Goal: Task Accomplishment & Management: Use online tool/utility

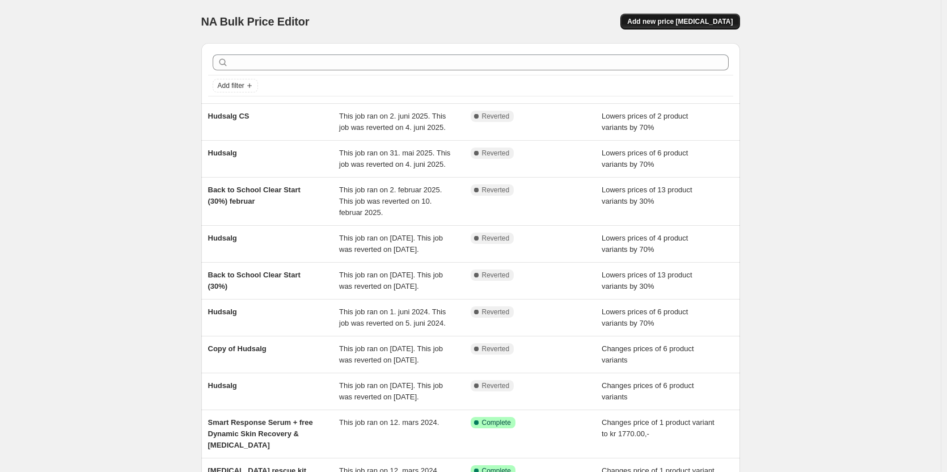
click at [649, 26] on button "Add new price [MEDICAL_DATA]" at bounding box center [679, 22] width 119 height 16
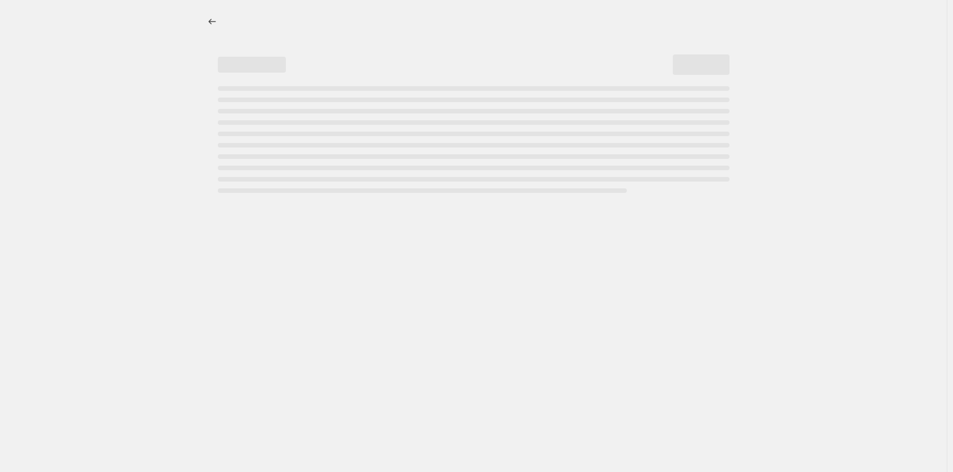
select select "percentage"
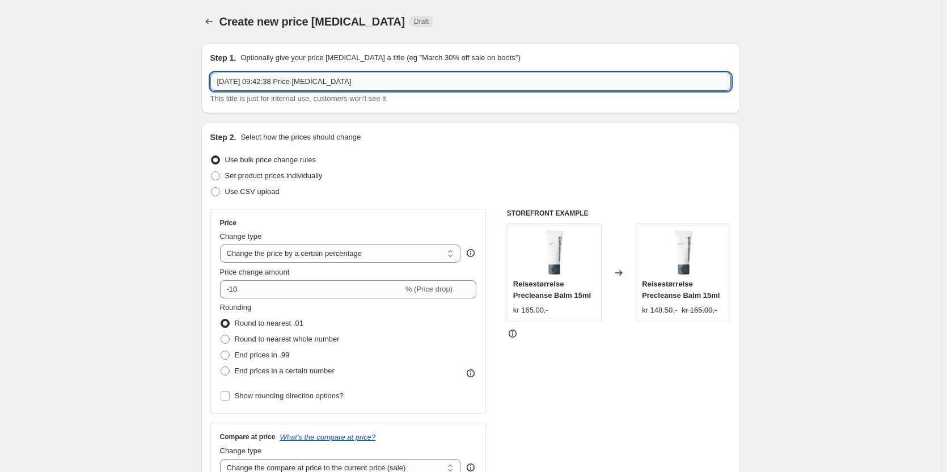
click at [411, 78] on input "[DATE] 09:42:38 Price [MEDICAL_DATA]" at bounding box center [470, 82] width 521 height 18
type input "Back to school"
click at [437, 33] on div "Create new price [MEDICAL_DATA]. This page is ready Create new price [MEDICAL_D…" at bounding box center [470, 21] width 539 height 43
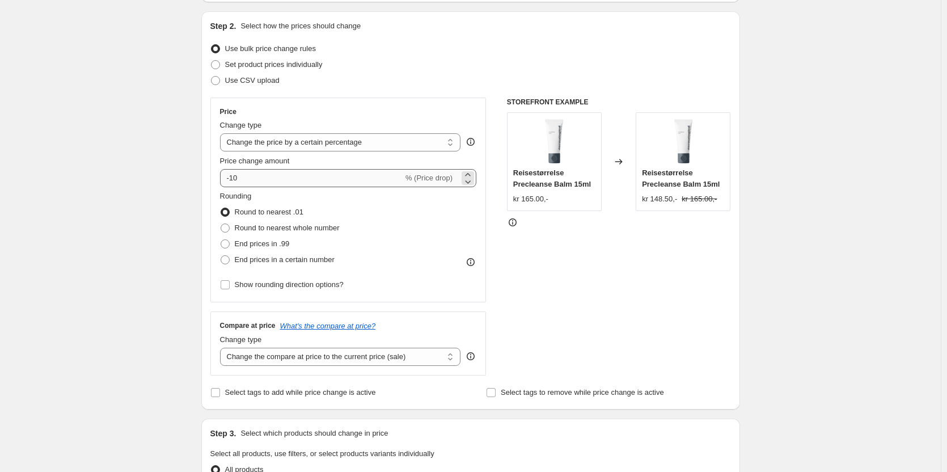
scroll to position [113, 0]
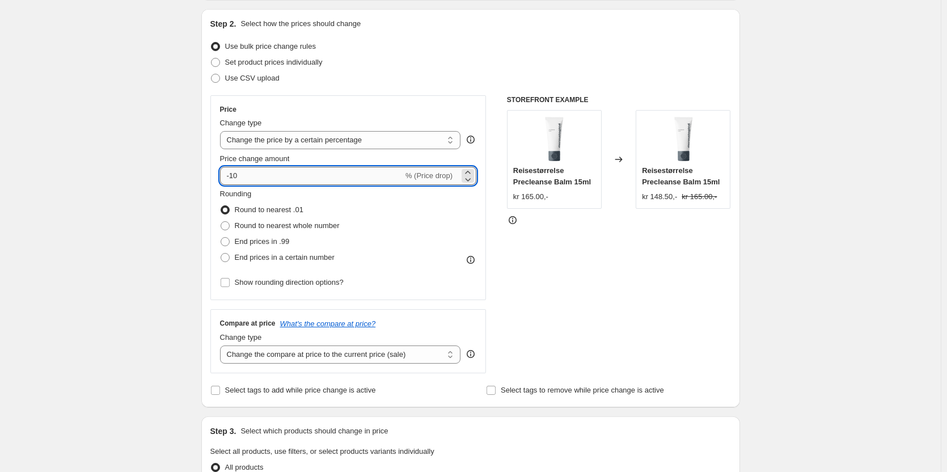
click at [315, 183] on input "-10" at bounding box center [311, 176] width 183 height 18
click at [315, 179] on input "-10" at bounding box center [311, 176] width 183 height 18
type input "-1"
type input "-30"
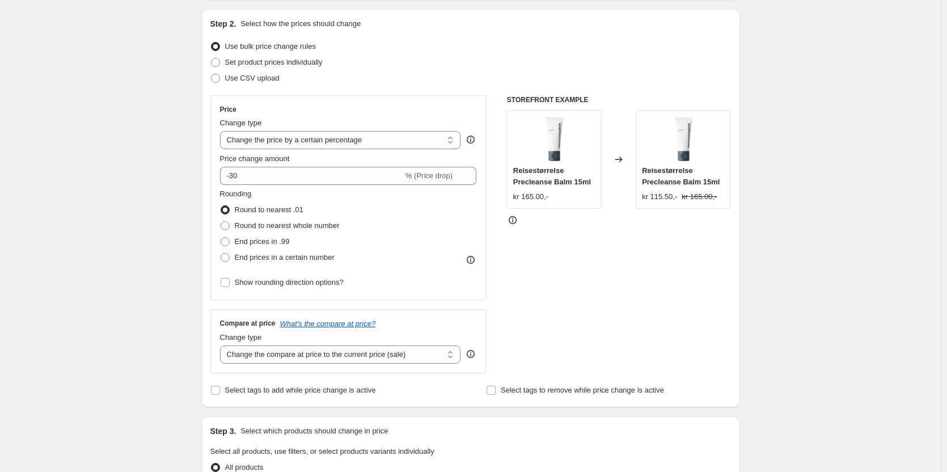
click at [163, 199] on div "Create new price [MEDICAL_DATA]. This page is ready Create new price [MEDICAL_D…" at bounding box center [470, 454] width 941 height 1134
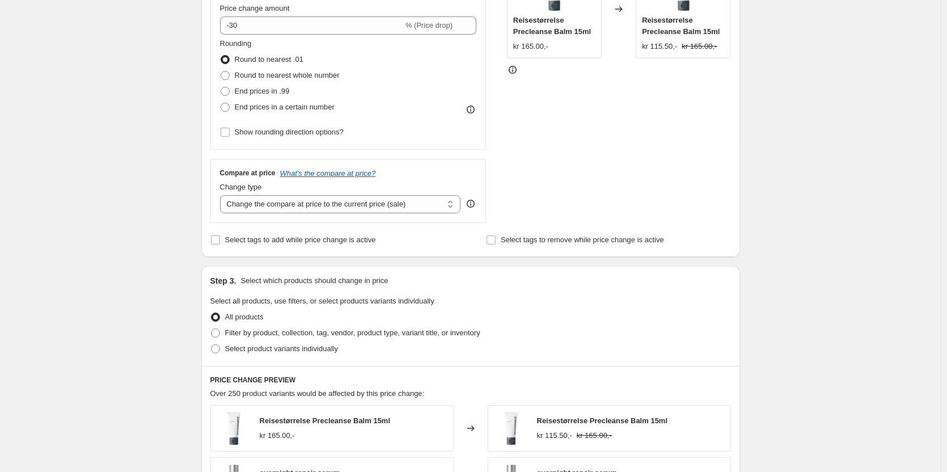
scroll to position [284, 0]
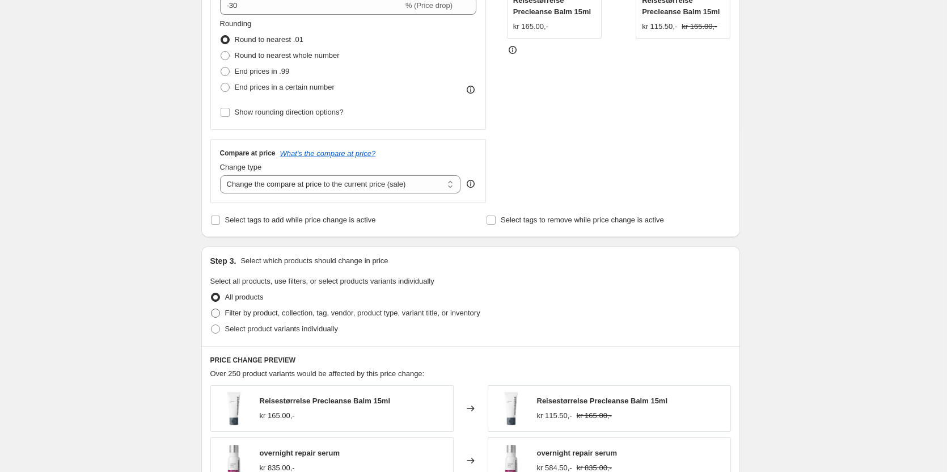
click at [291, 317] on span "Filter by product, collection, tag, vendor, product type, variant title, or inv…" at bounding box center [352, 312] width 255 height 9
click at [212, 309] on input "Filter by product, collection, tag, vendor, product type, variant title, or inv…" at bounding box center [211, 308] width 1 height 1
radio input "true"
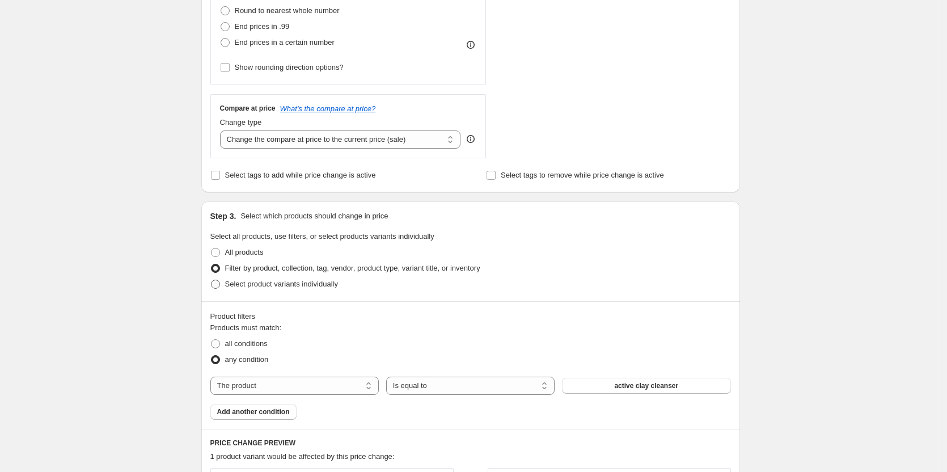
scroll to position [397, 0]
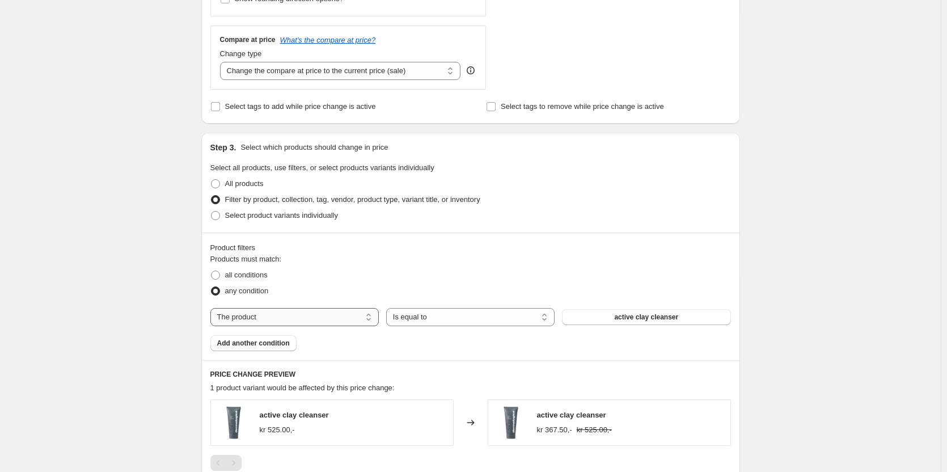
click at [299, 323] on select "The product The product's collection The product's tag The product's vendor The…" at bounding box center [294, 317] width 168 height 18
drag, startPoint x: 120, startPoint y: 308, endPoint x: 126, endPoint y: 308, distance: 6.8
click at [120, 308] on div "Create new price [MEDICAL_DATA]. This page is ready Create new price [MEDICAL_D…" at bounding box center [470, 129] width 941 height 1053
click at [303, 326] on select "The product The product's collection The product's tag The product's vendor The…" at bounding box center [294, 317] width 168 height 18
select select "collection"
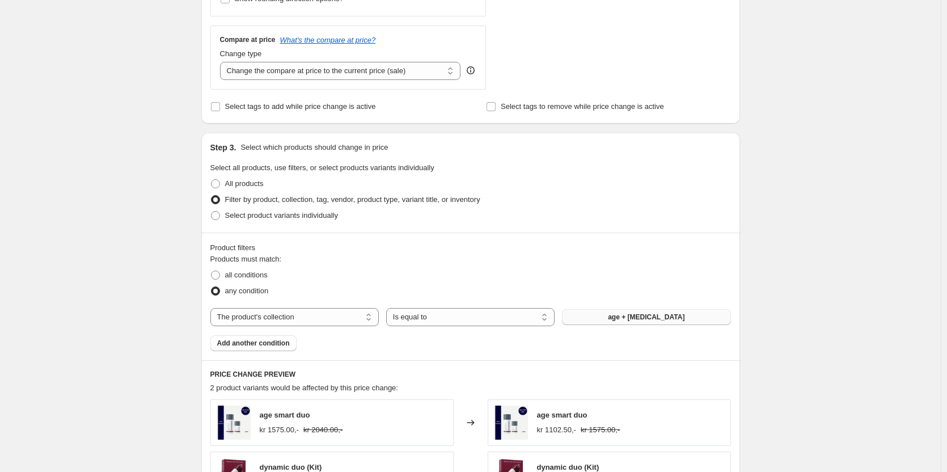
click at [616, 318] on button "age + [MEDICAL_DATA]" at bounding box center [646, 317] width 168 height 16
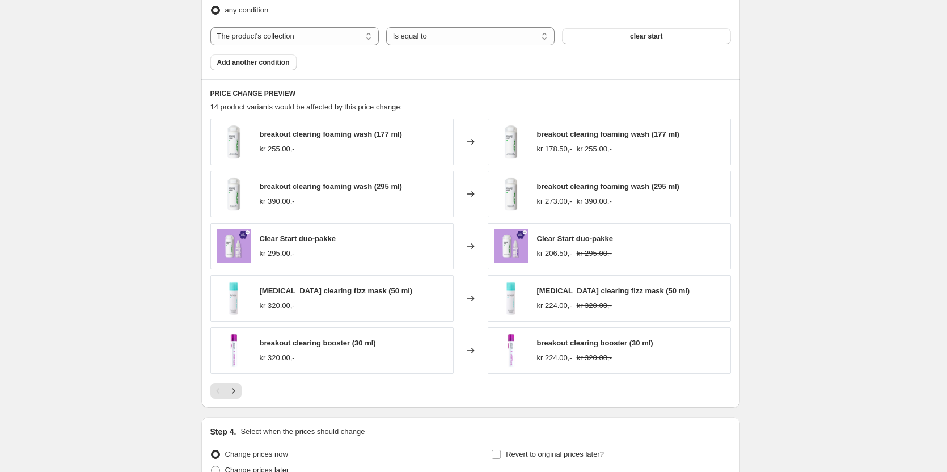
scroll to position [681, 0]
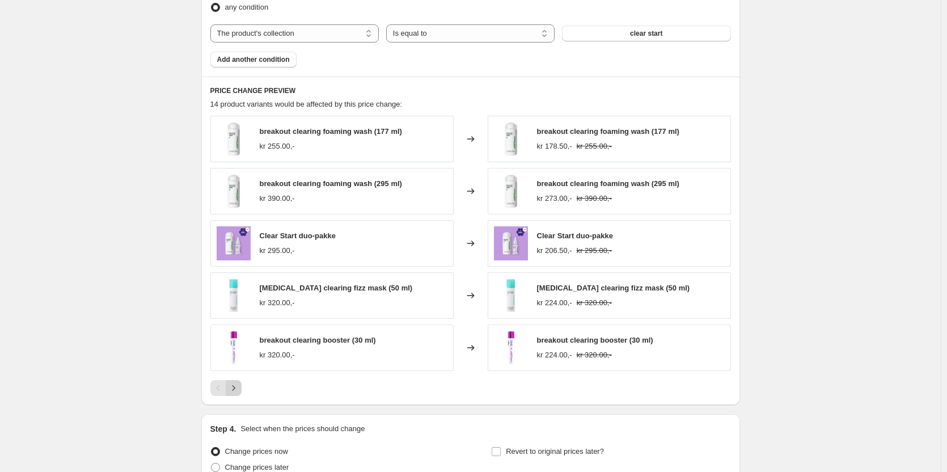
click at [237, 391] on icon "Next" at bounding box center [233, 387] width 11 height 11
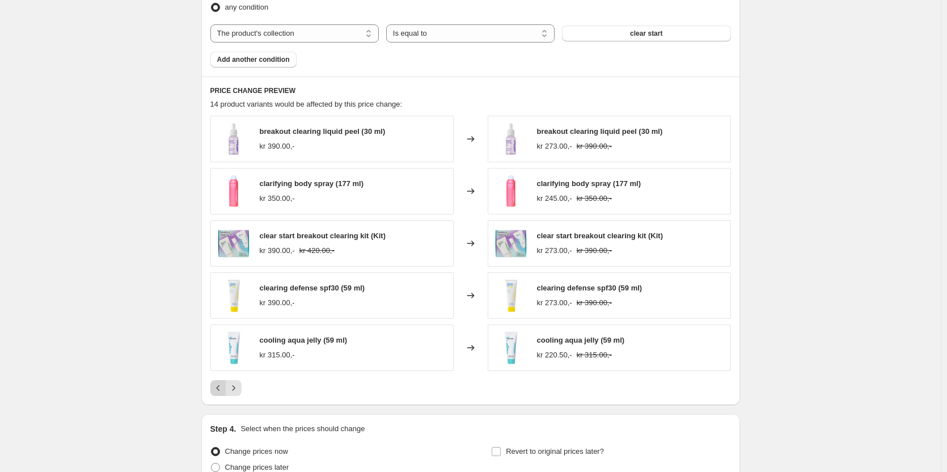
click at [221, 385] on icon "Previous" at bounding box center [218, 387] width 11 height 11
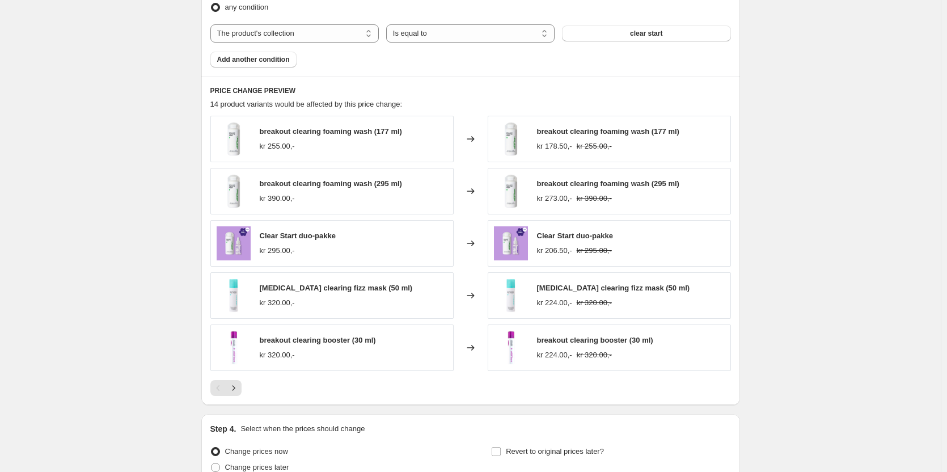
click at [245, 244] on img at bounding box center [234, 243] width 34 height 34
click at [232, 384] on icon "Next" at bounding box center [233, 387] width 11 height 11
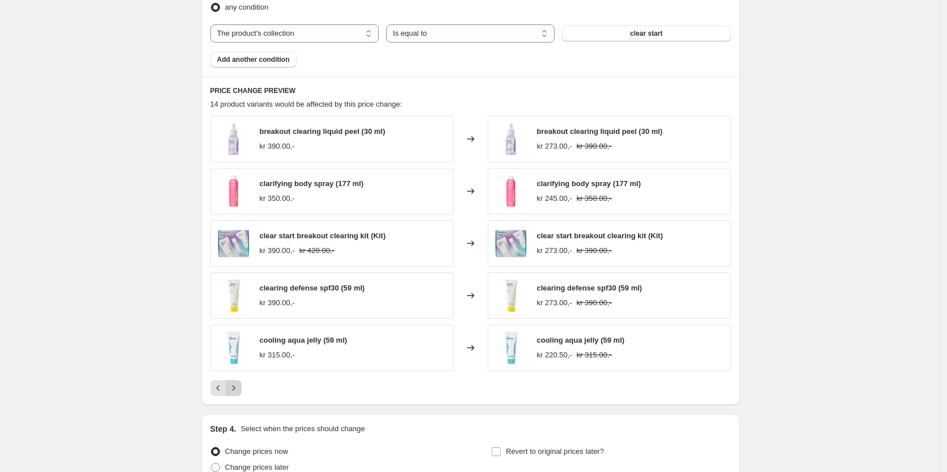
click at [239, 389] on icon "Next" at bounding box center [233, 387] width 11 height 11
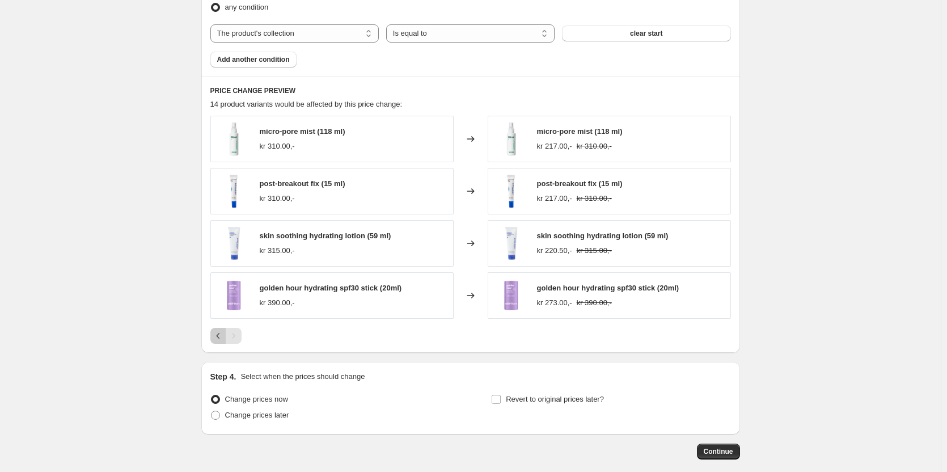
click at [219, 333] on icon "Previous" at bounding box center [218, 335] width 11 height 11
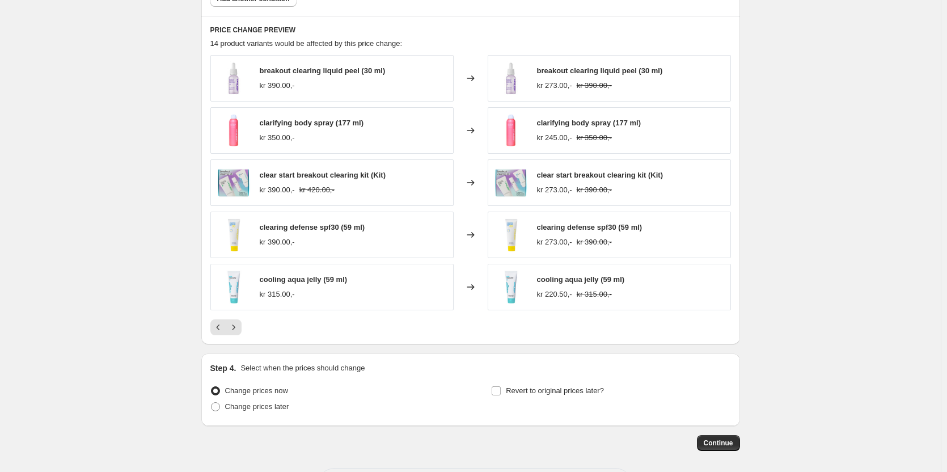
scroll to position [790, 0]
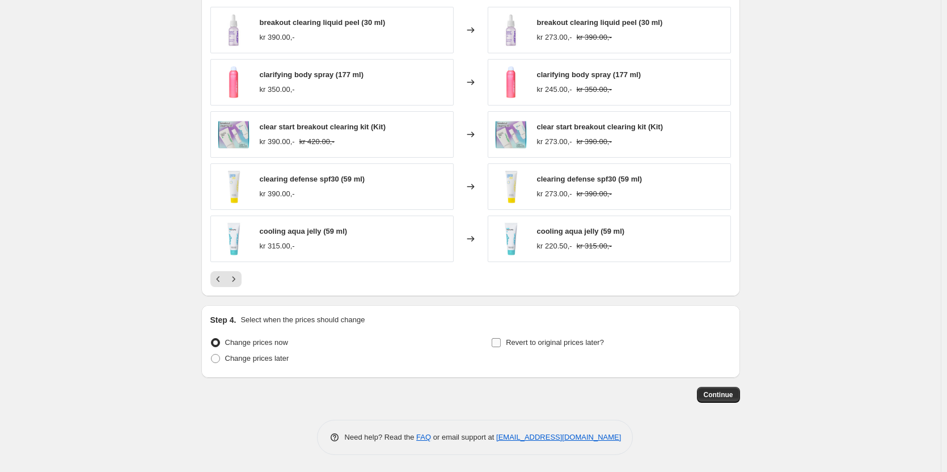
click at [500, 341] on input "Revert to original prices later?" at bounding box center [496, 342] width 9 height 9
checkbox input "true"
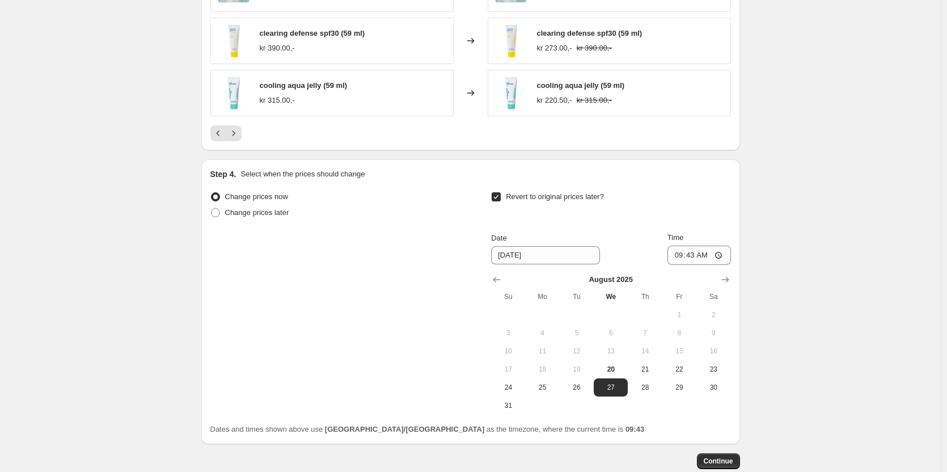
scroll to position [960, 0]
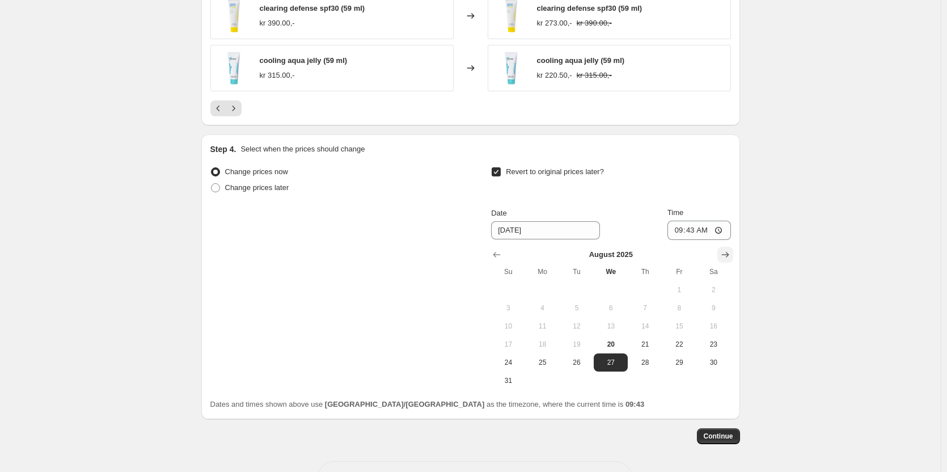
click at [729, 256] on icon "Show next month, September 2025" at bounding box center [725, 254] width 11 height 11
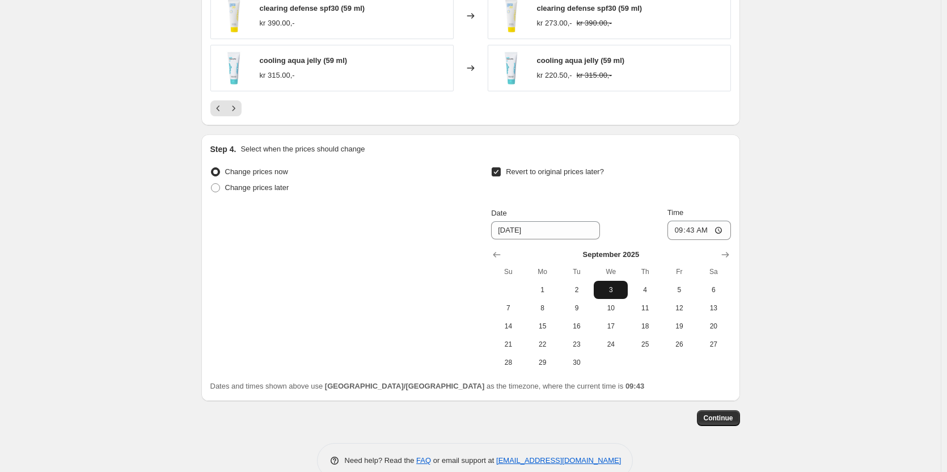
click at [623, 292] on span "3" at bounding box center [610, 289] width 25 height 9
click at [696, 227] on input "09:43" at bounding box center [699, 230] width 64 height 19
click at [656, 292] on span "4" at bounding box center [644, 289] width 25 height 9
type input "[DATE]"
click at [695, 232] on input "09:43" at bounding box center [699, 230] width 64 height 19
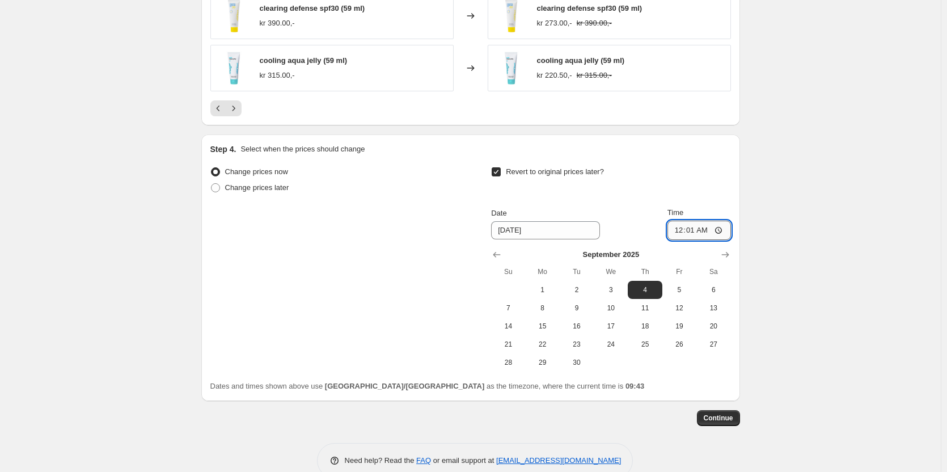
type input "00:15"
click at [708, 411] on button "Continue" at bounding box center [718, 418] width 43 height 16
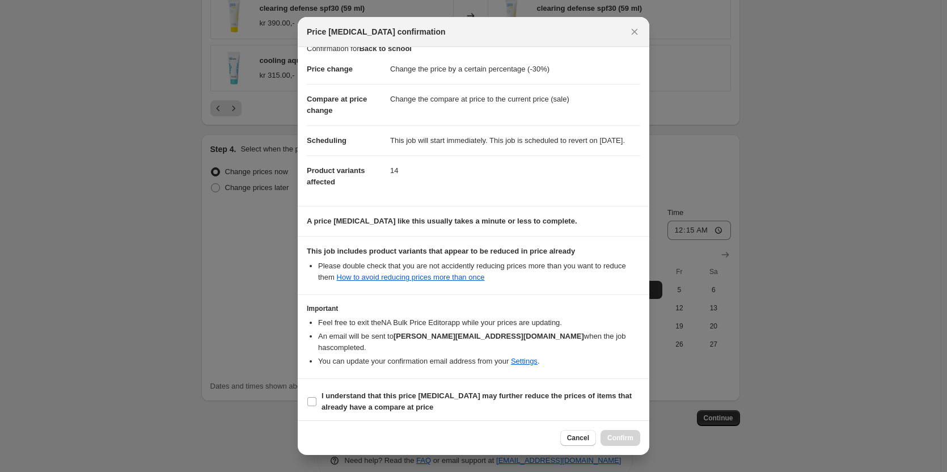
scroll to position [17, 0]
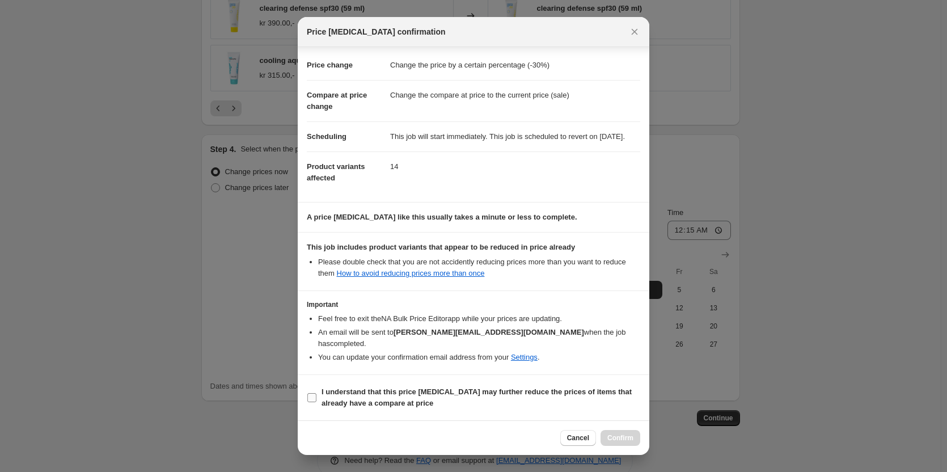
click at [315, 401] on input "I understand that this price [MEDICAL_DATA] may further reduce the prices of it…" at bounding box center [311, 397] width 9 height 9
checkbox input "true"
click at [614, 447] on div "Cancel Confirm" at bounding box center [474, 437] width 352 height 35
click at [615, 439] on span "Confirm" at bounding box center [620, 437] width 26 height 9
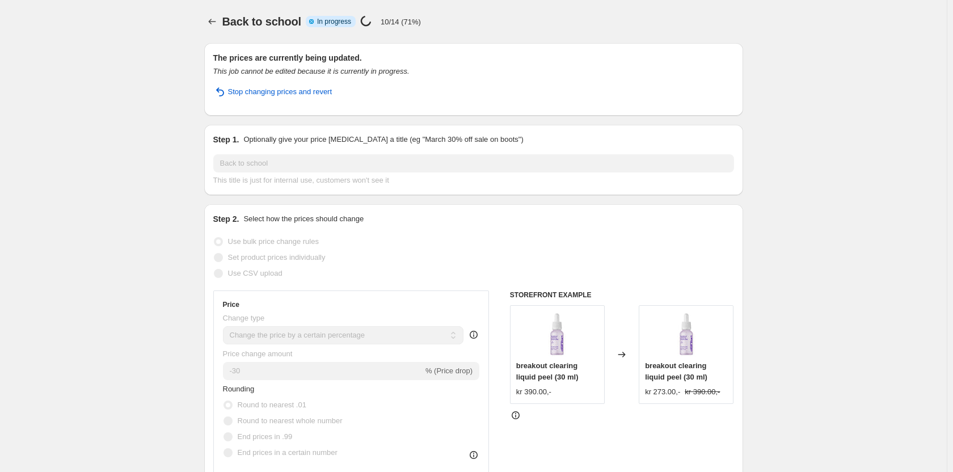
select select "percentage"
select select "collection"
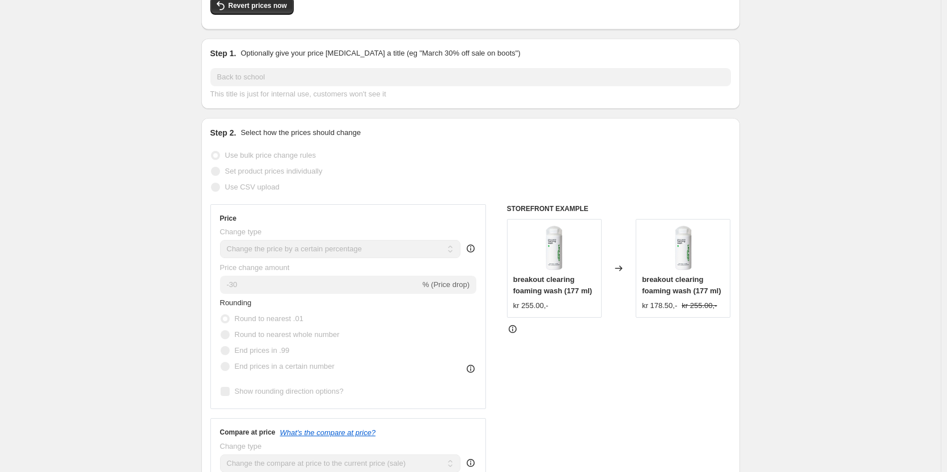
scroll to position [113, 0]
